Goal: Task Accomplishment & Management: Manage account settings

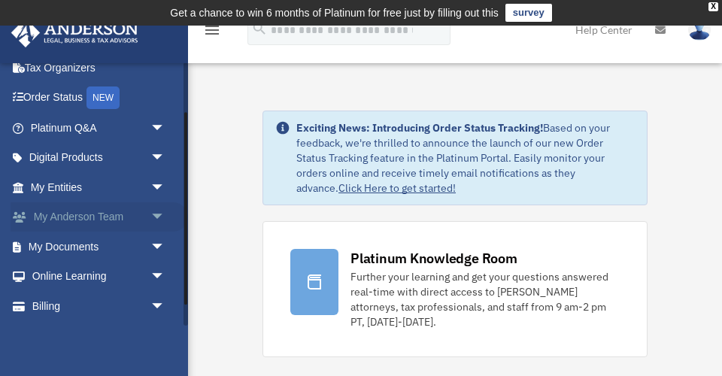
scroll to position [77, 0]
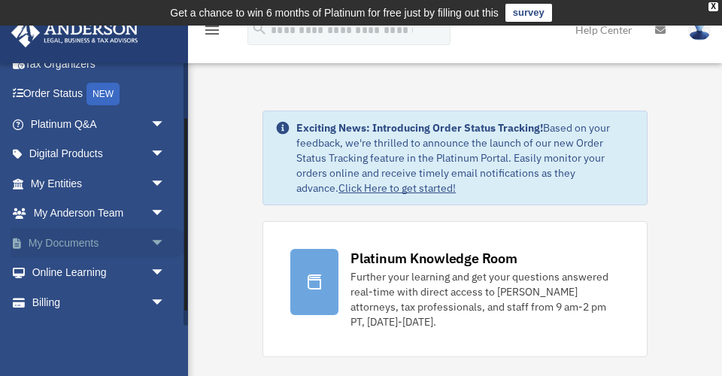
click at [156, 238] on span "arrow_drop_down" at bounding box center [165, 243] width 30 height 31
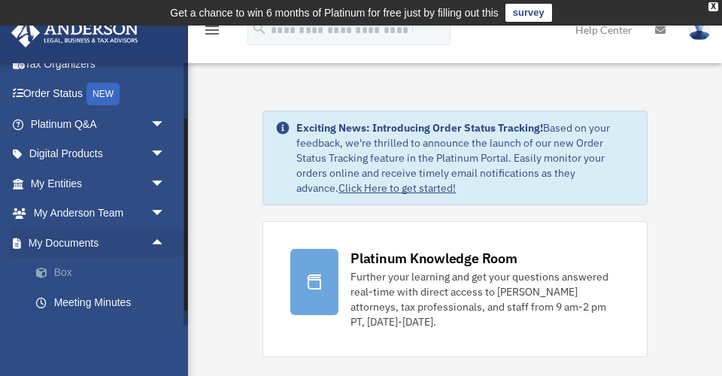
click at [76, 265] on link "Box" at bounding box center [104, 273] width 167 height 30
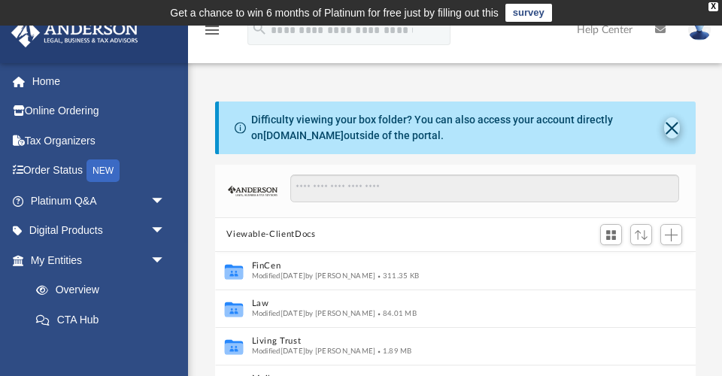
click at [673, 126] on button "Close" at bounding box center [672, 127] width 16 height 21
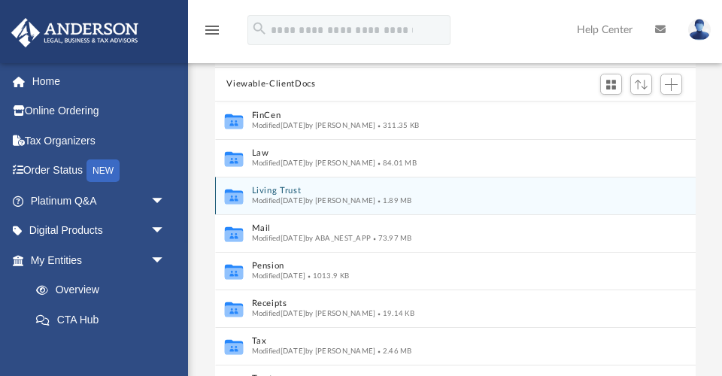
scroll to position [90, 0]
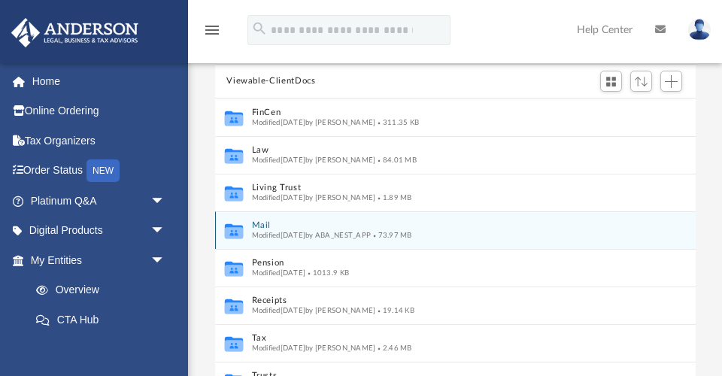
click at [262, 226] on button "Mail" at bounding box center [444, 225] width 387 height 10
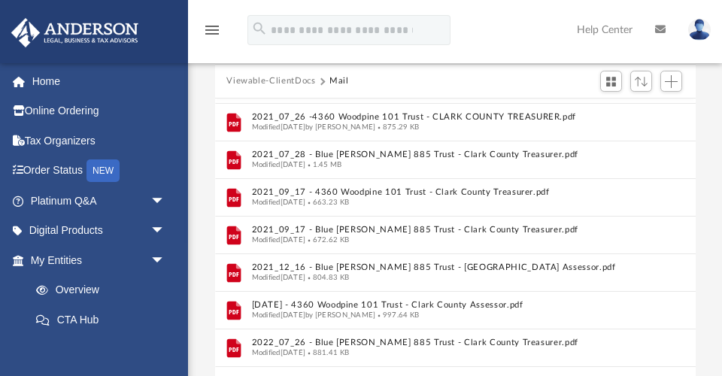
scroll to position [948, 0]
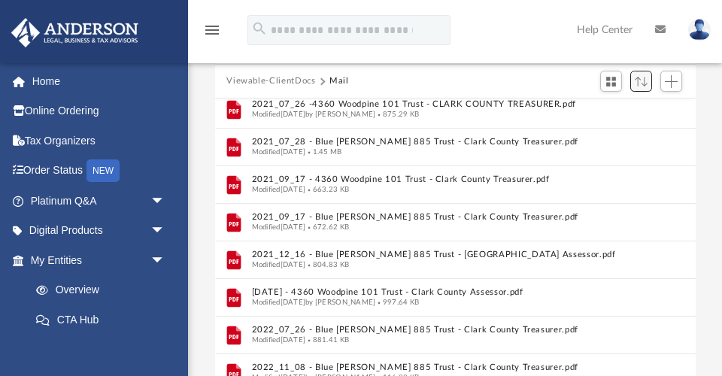
click at [647, 80] on span "Sort" at bounding box center [641, 82] width 13 height 10
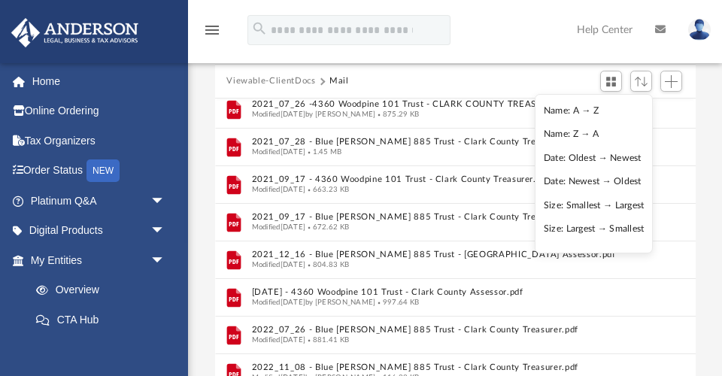
click at [563, 181] on li "Date: Newest → Oldest" at bounding box center [594, 182] width 101 height 16
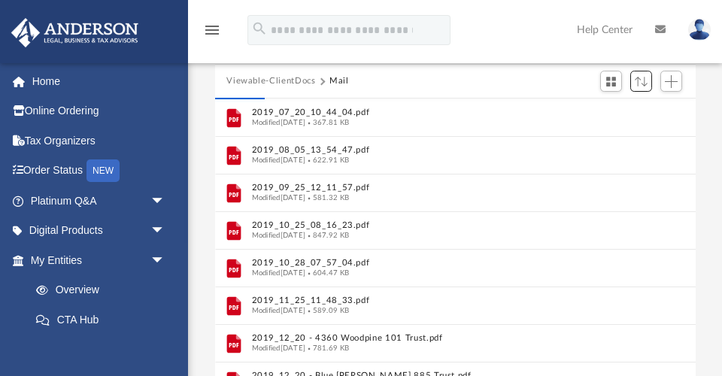
scroll to position [0, 0]
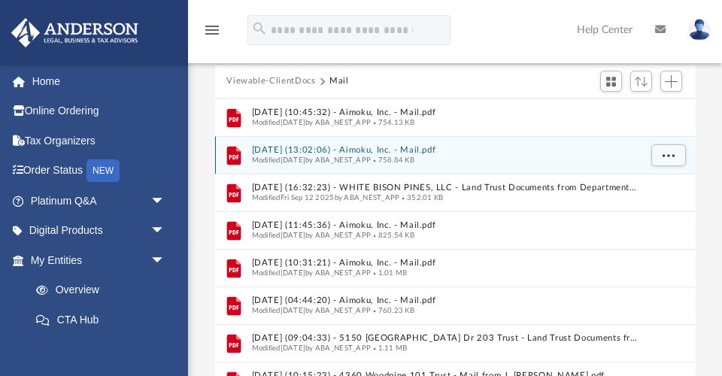
click at [348, 151] on button "[DATE] (13:02:06) - Aimoku, Inc. - Mail.pdf" at bounding box center [444, 150] width 387 height 10
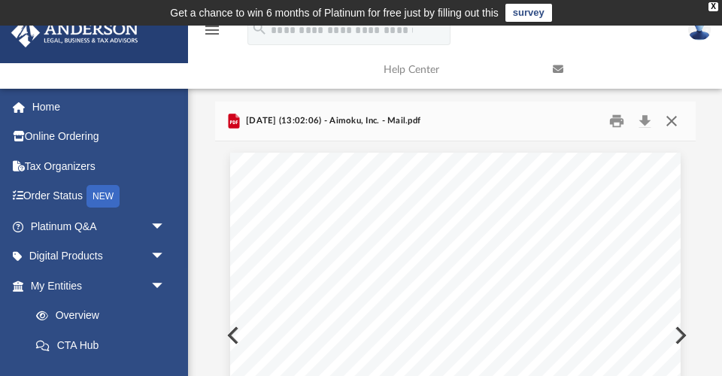
click at [673, 117] on button "Close" at bounding box center [671, 121] width 27 height 23
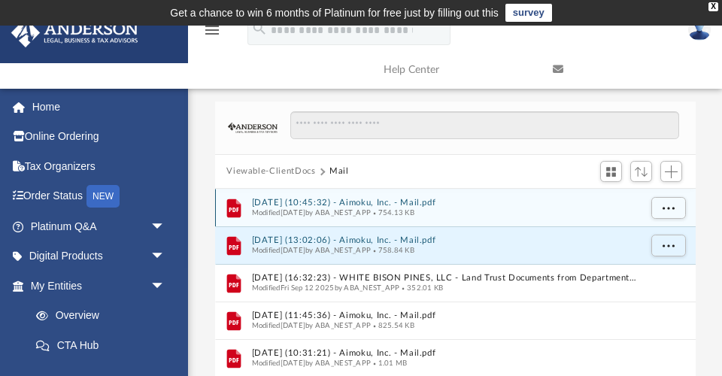
click at [344, 200] on button "[DATE] (10:45:32) - Aimoku, Inc. - Mail.pdf" at bounding box center [444, 203] width 387 height 10
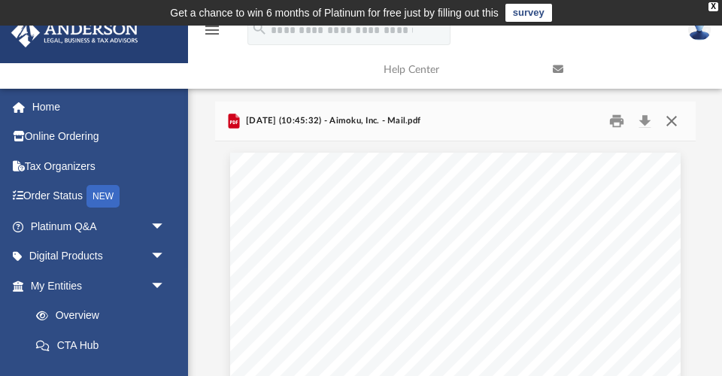
click at [671, 117] on button "Close" at bounding box center [671, 121] width 27 height 23
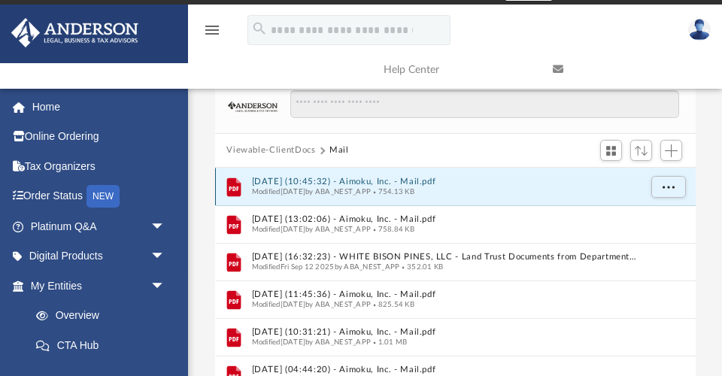
scroll to position [21, 0]
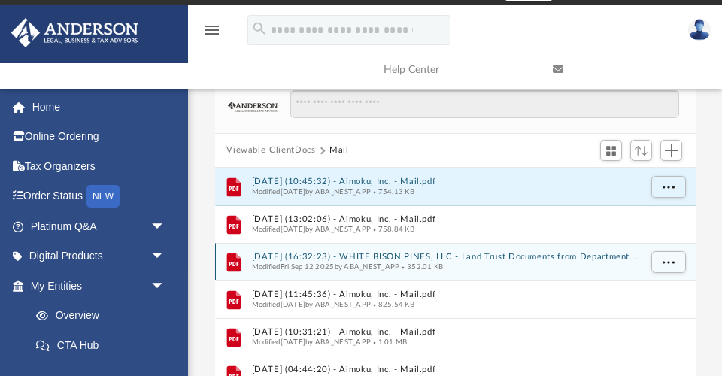
click at [435, 256] on button "[DATE] (16:32:23) - WHITE BISON PINES, LLC - Land Trust Documents from Departme…" at bounding box center [444, 257] width 387 height 10
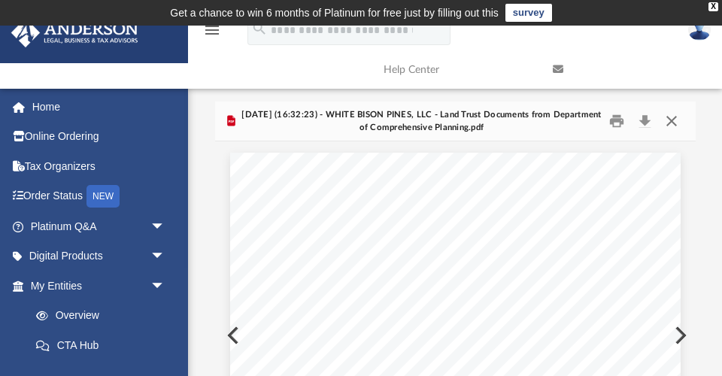
scroll to position [0, 0]
click at [672, 120] on button "Close" at bounding box center [671, 121] width 27 height 23
